Goal: Transaction & Acquisition: Purchase product/service

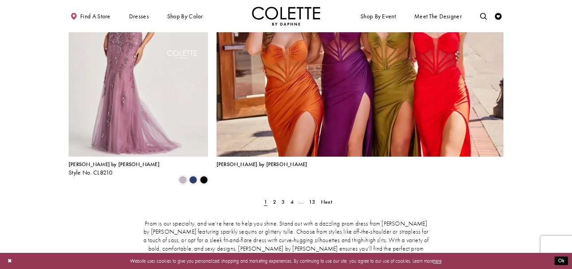
scroll to position [1506, 0]
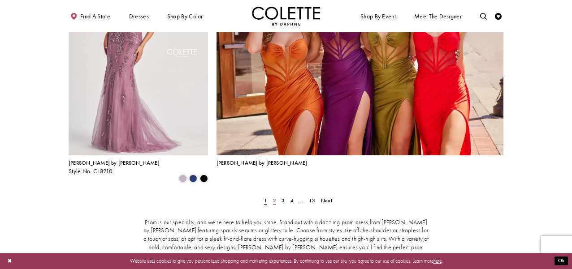
click at [274, 197] on span "2" at bounding box center [274, 200] width 3 height 7
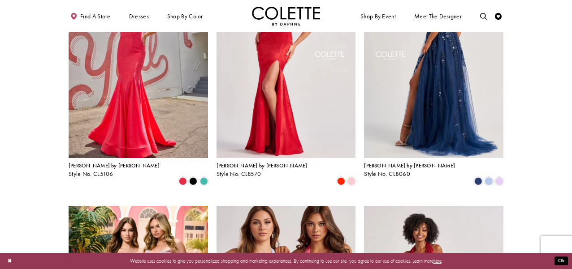
scroll to position [252, 0]
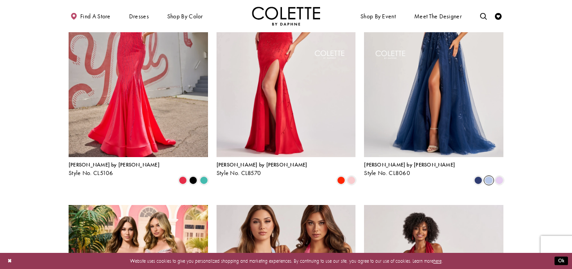
click at [489, 177] on span "Product List" at bounding box center [488, 181] width 8 height 8
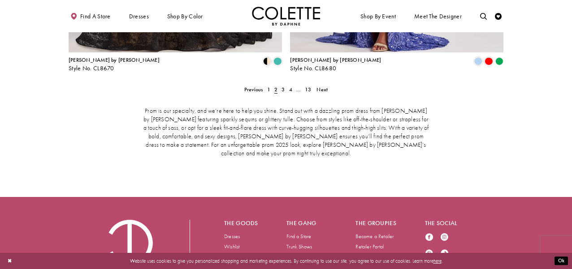
scroll to position [1482, 0]
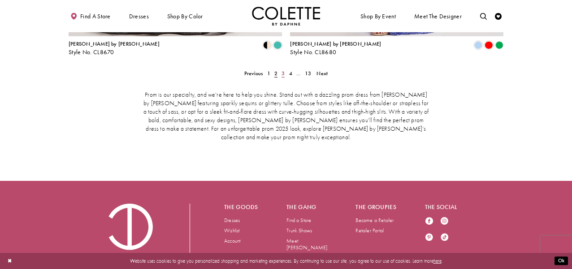
click at [283, 70] on span "3" at bounding box center [282, 73] width 3 height 7
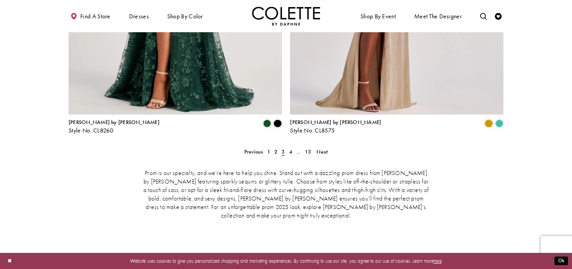
scroll to position [1370, 0]
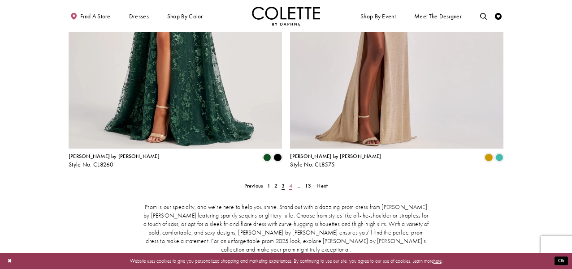
click at [292, 182] on span "4" at bounding box center [290, 185] width 3 height 7
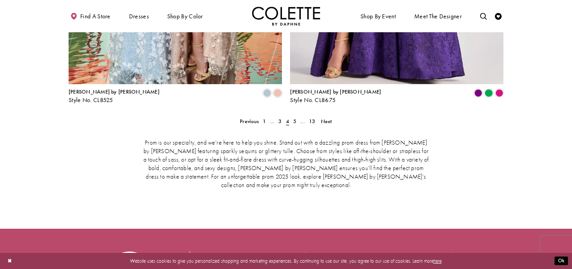
scroll to position [1437, 0]
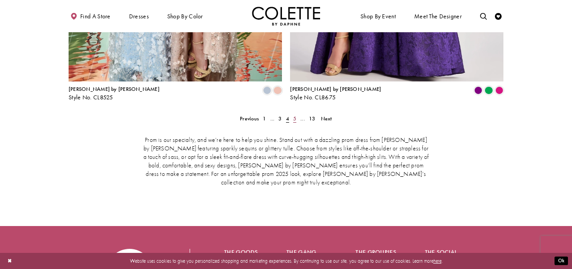
click at [296, 115] on span "5" at bounding box center [294, 118] width 3 height 7
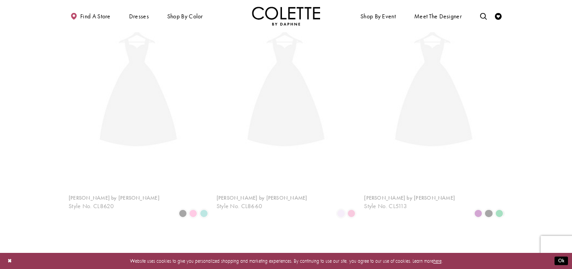
scroll to position [174, 0]
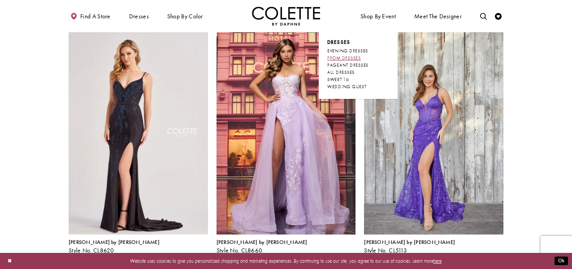
click at [345, 59] on span "PROM DRESSES" at bounding box center [344, 58] width 34 height 6
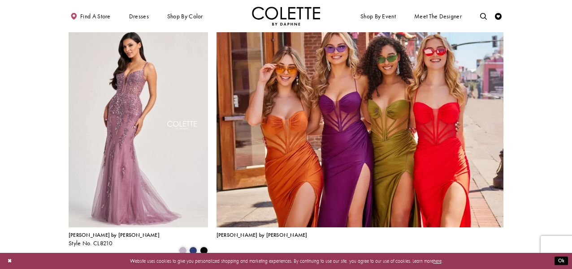
scroll to position [1435, 0]
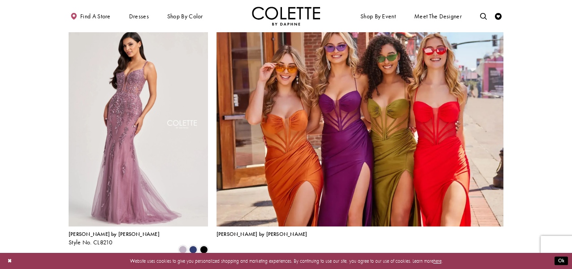
click at [284, 268] on span "3" at bounding box center [282, 271] width 3 height 7
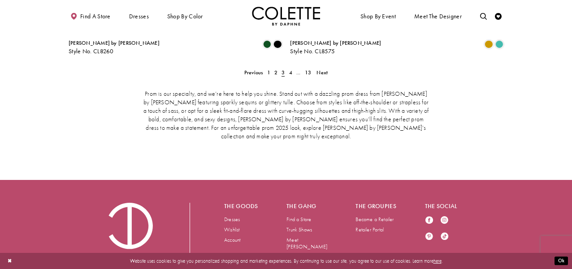
scroll to position [1484, 0]
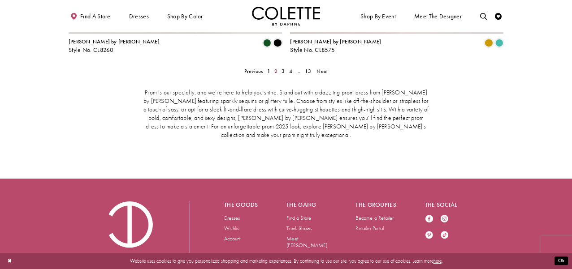
click at [274, 68] on span "2" at bounding box center [275, 71] width 3 height 7
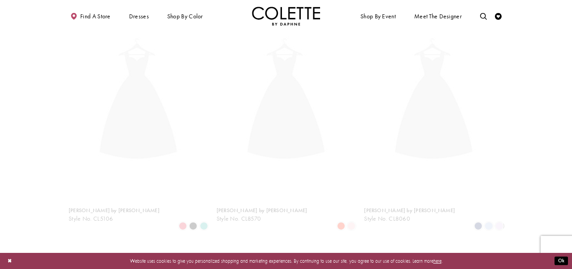
scroll to position [174, 0]
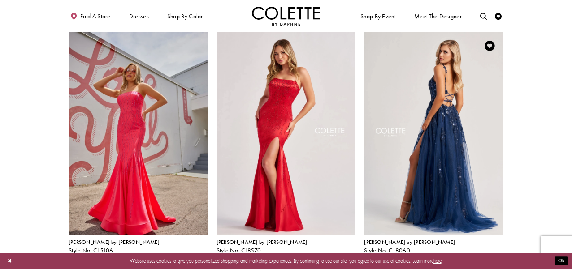
click at [446, 160] on img "Visit Colette by Daphne Style No. CL8060 Page" at bounding box center [433, 133] width 139 height 203
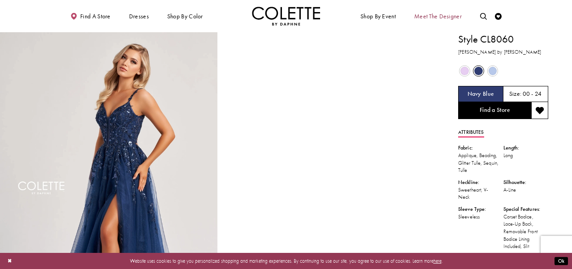
click at [442, 20] on span "Meet the designer" at bounding box center [438, 16] width 48 height 7
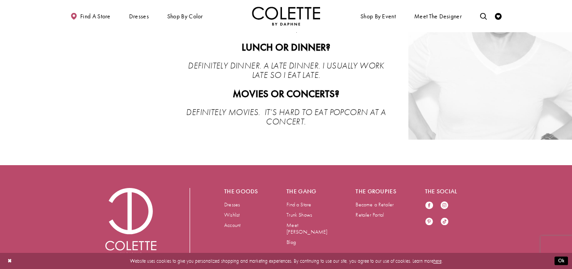
scroll to position [1503, 0]
